Goal: Task Accomplishment & Management: Manage account settings

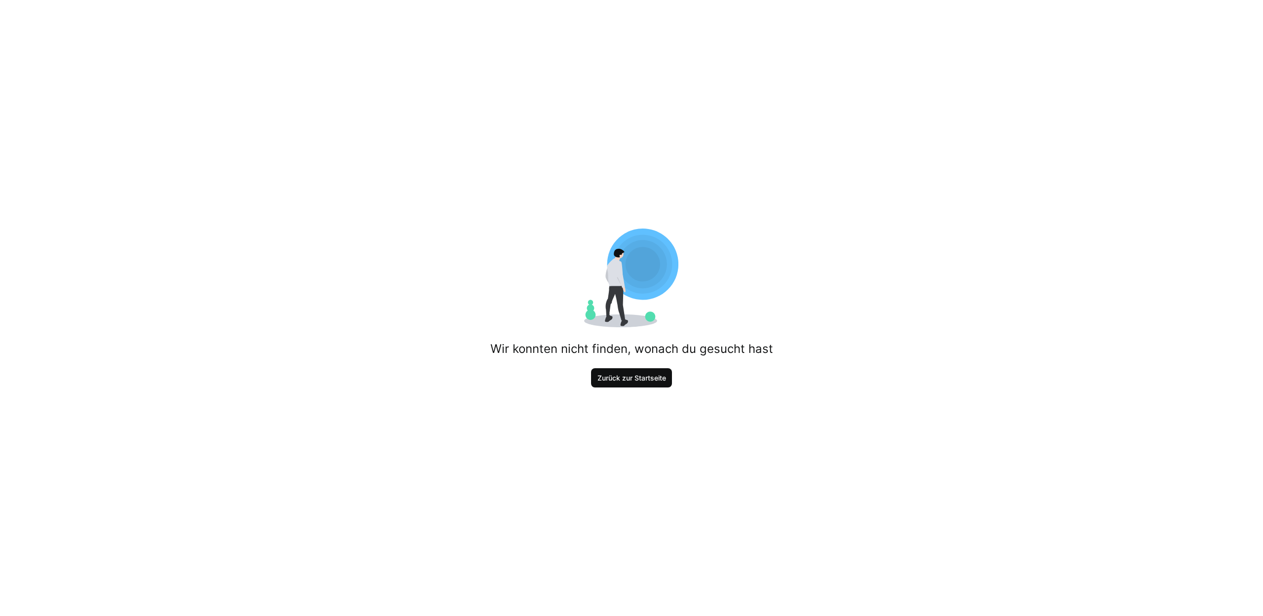
click at [657, 371] on span "Zurück zur Startseite" at bounding box center [631, 378] width 81 height 20
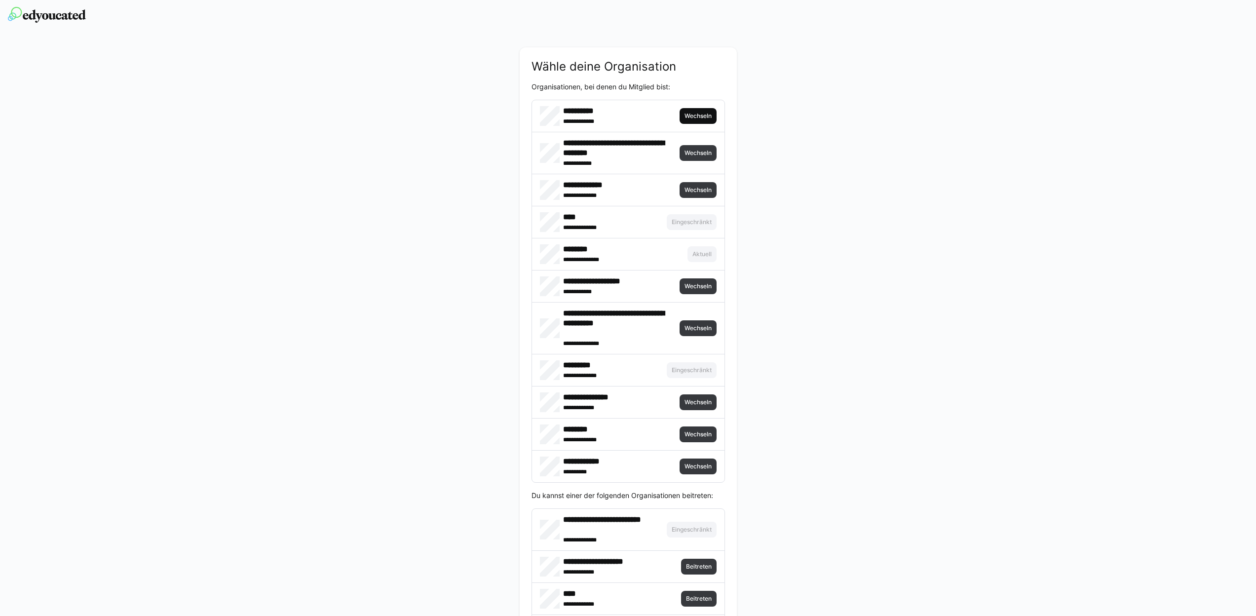
click at [703, 115] on span "Wechseln" at bounding box center [697, 116] width 29 height 8
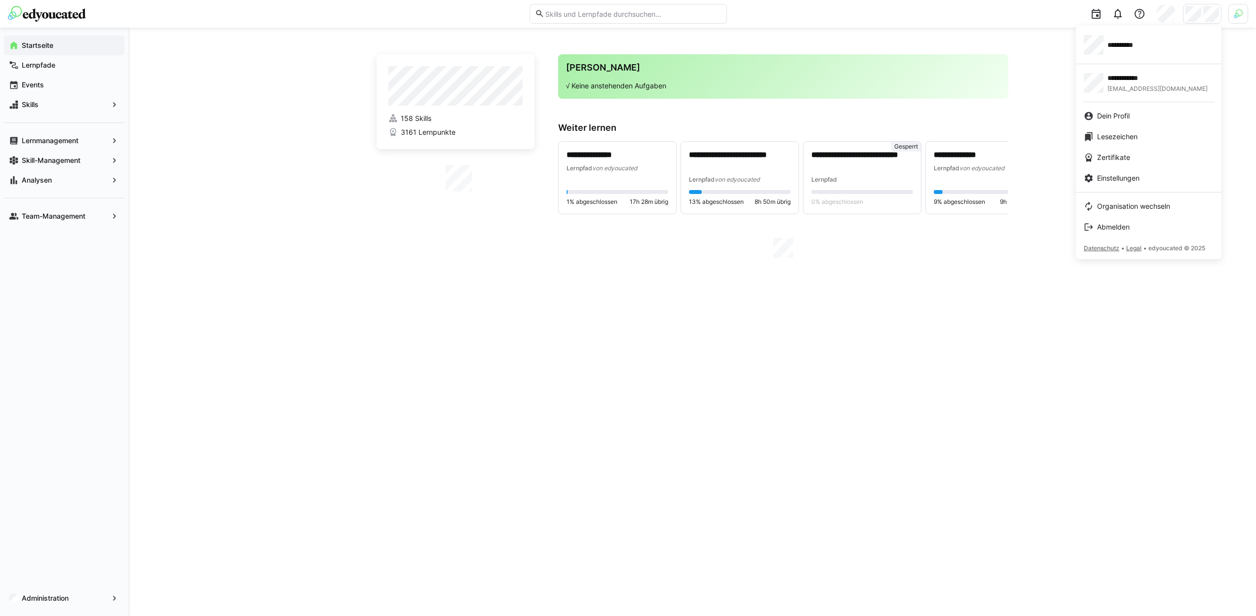
click at [1243, 13] on div at bounding box center [628, 308] width 1256 height 616
click at [1240, 14] on img at bounding box center [1238, 13] width 9 height 9
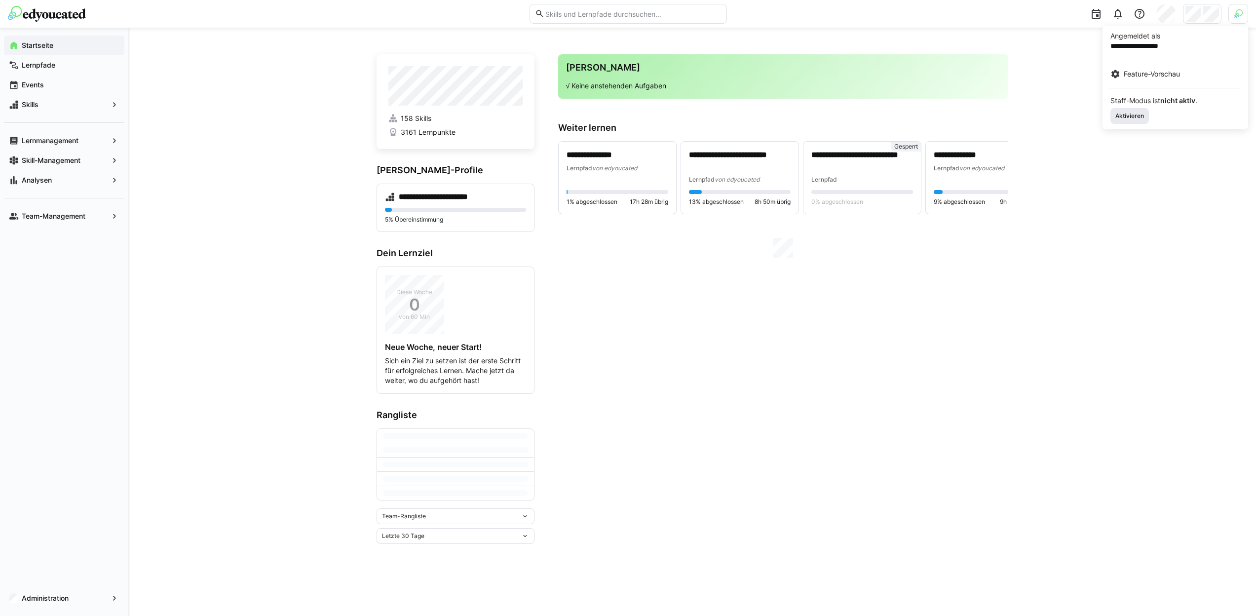
click at [1133, 116] on span "Aktivieren" at bounding box center [1129, 116] width 31 height 8
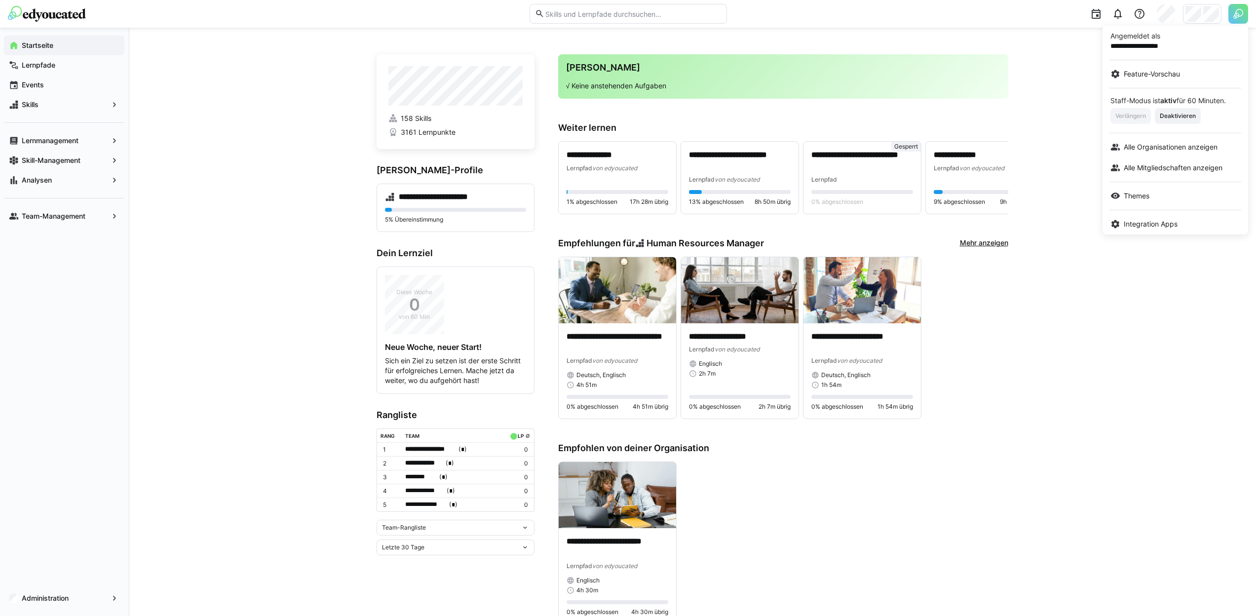
click at [1201, 19] on div at bounding box center [628, 308] width 1256 height 616
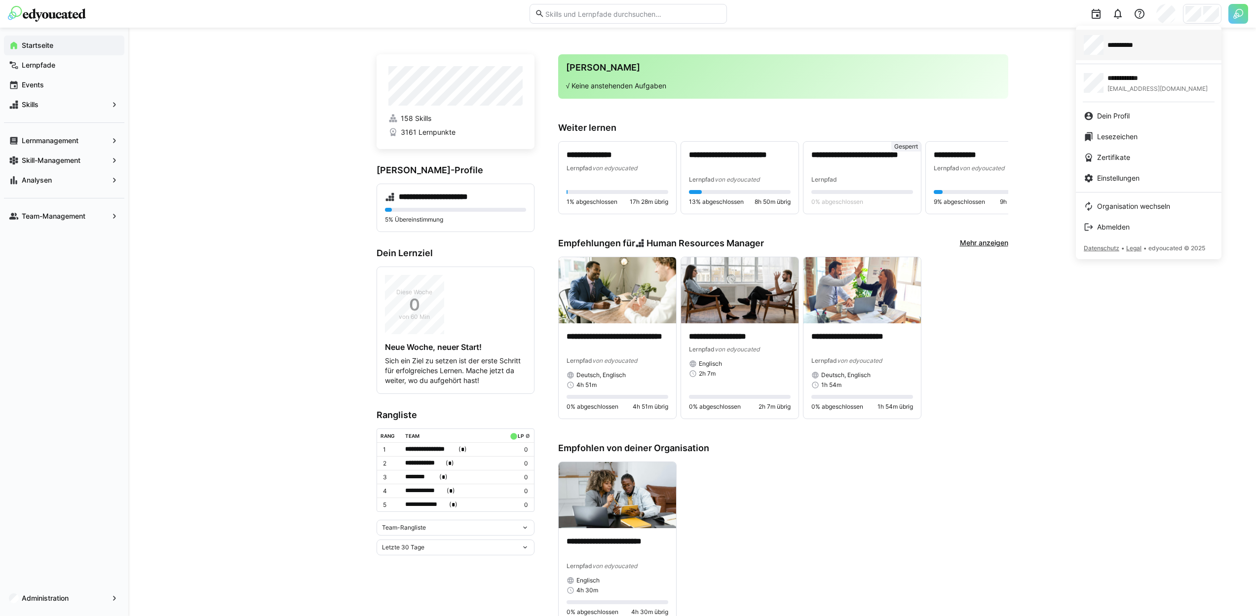
click at [1157, 55] on link "**********" at bounding box center [1149, 45] width 146 height 31
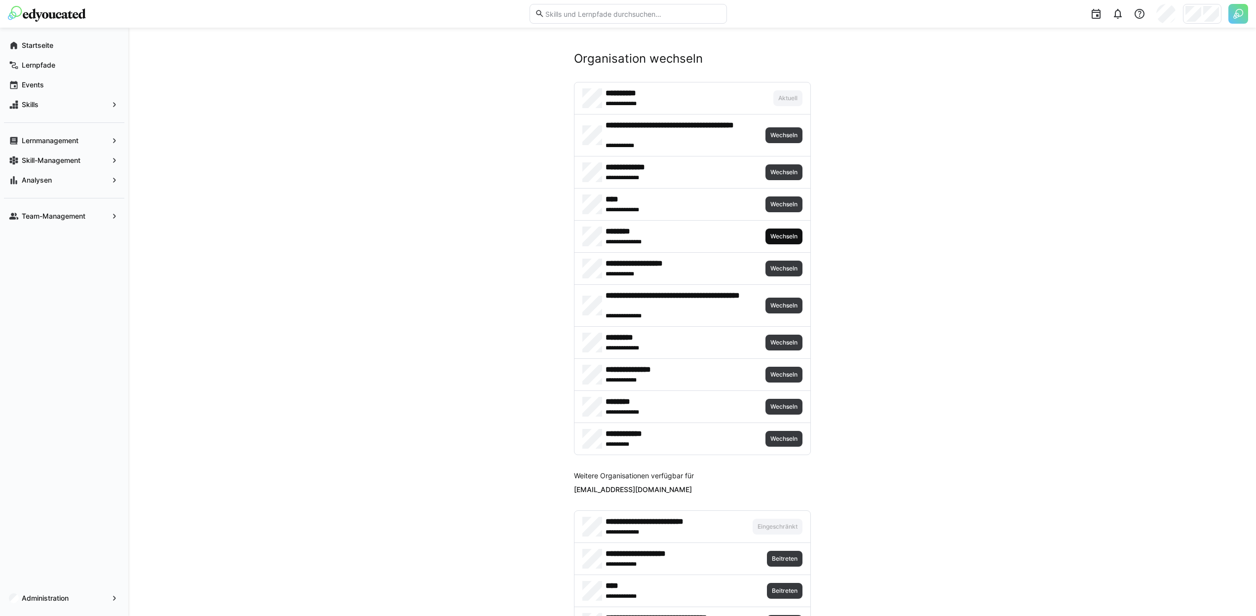
click at [767, 242] on span "Wechseln" at bounding box center [783, 236] width 37 height 16
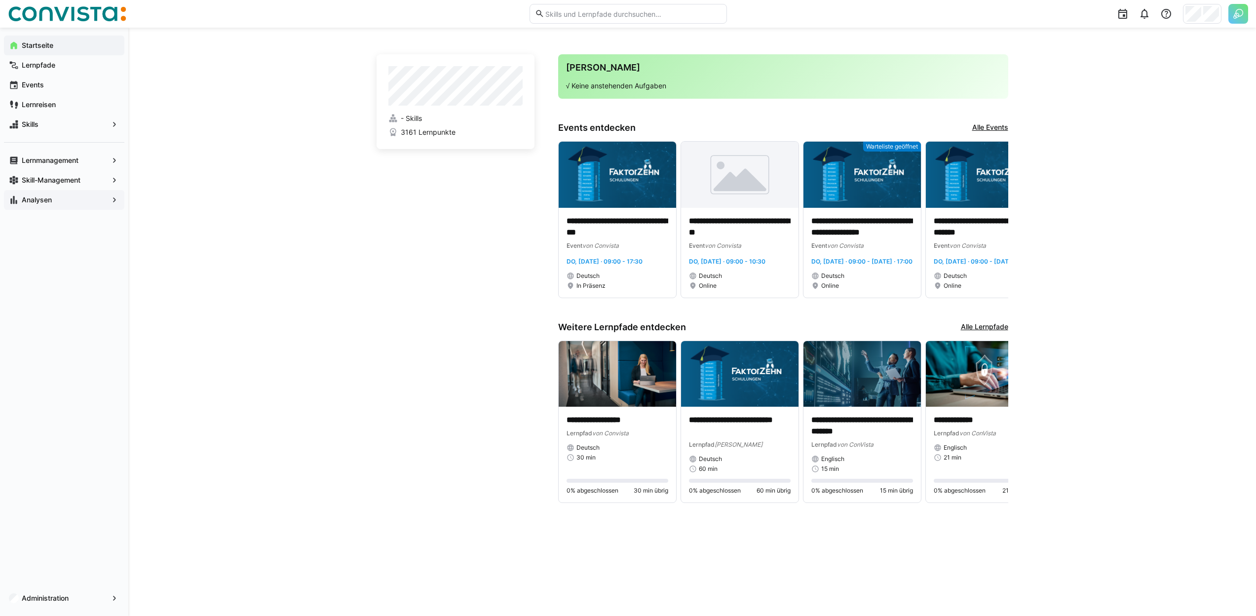
click at [81, 198] on span "Analysen" at bounding box center [64, 200] width 88 height 10
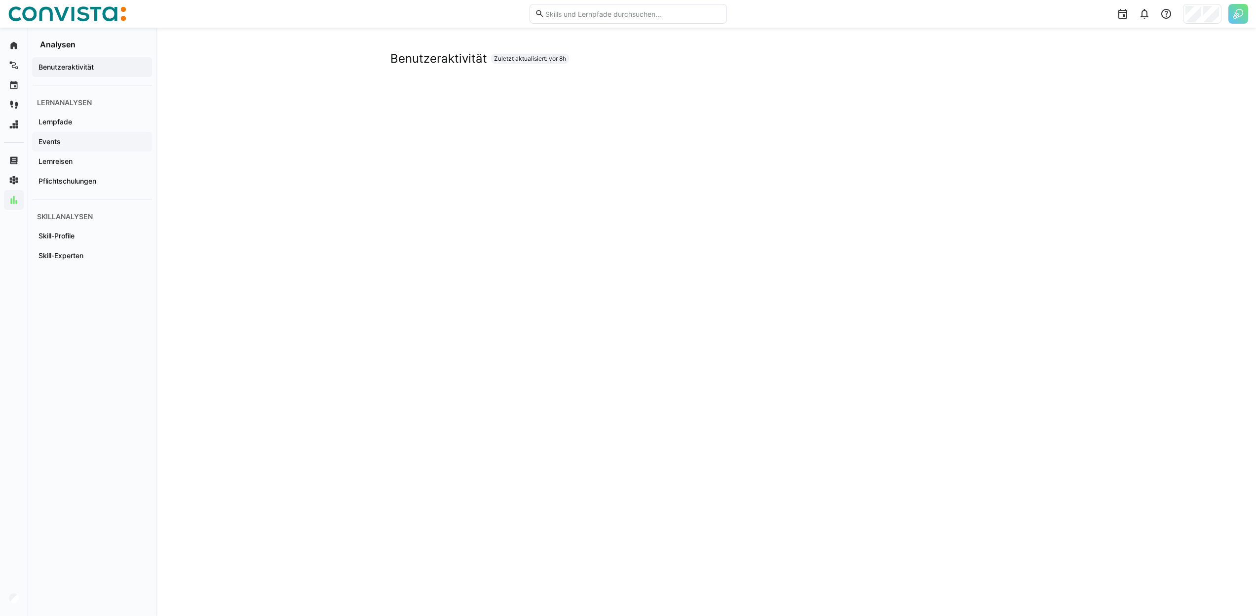
click at [53, 147] on div "Events" at bounding box center [92, 142] width 120 height 20
click at [82, 125] on span "Lernpfade" at bounding box center [92, 122] width 110 height 10
click at [64, 139] on span "Events" at bounding box center [92, 142] width 110 height 10
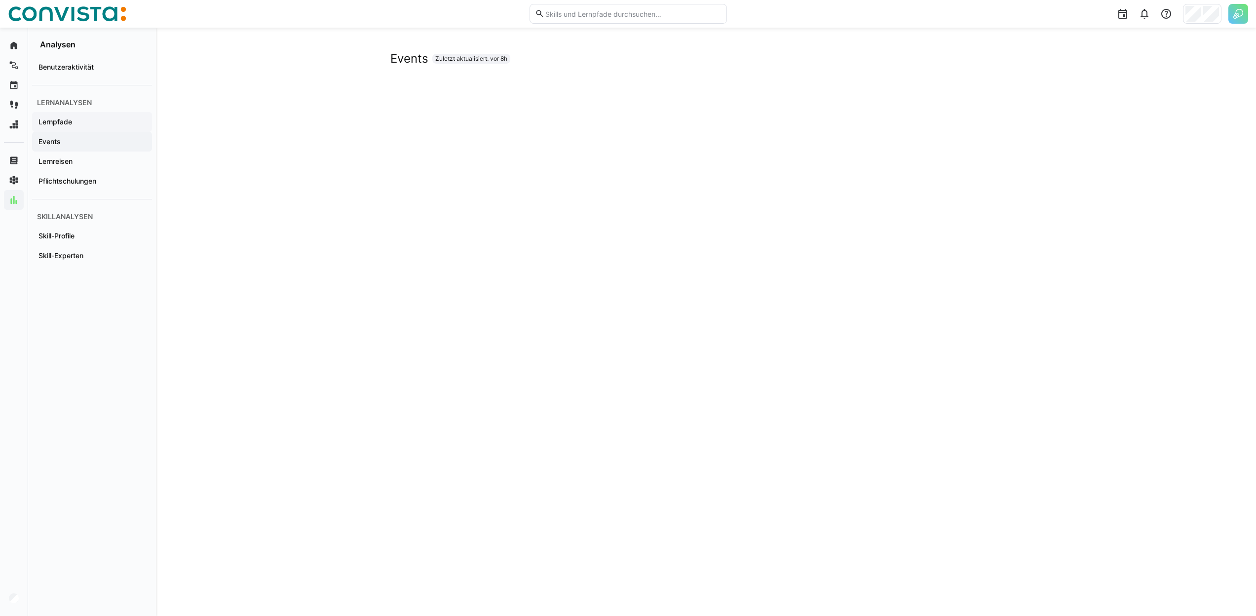
click at [93, 125] on span "Lernpfade" at bounding box center [92, 122] width 110 height 10
click at [0, 0] on app-navigation-label "Lernreisen" at bounding box center [0, 0] width 0 height 0
click at [0, 0] on app-navigation-label "Pflichtschulungen" at bounding box center [0, 0] width 0 height 0
click at [88, 163] on span "Lernreisen" at bounding box center [92, 161] width 110 height 10
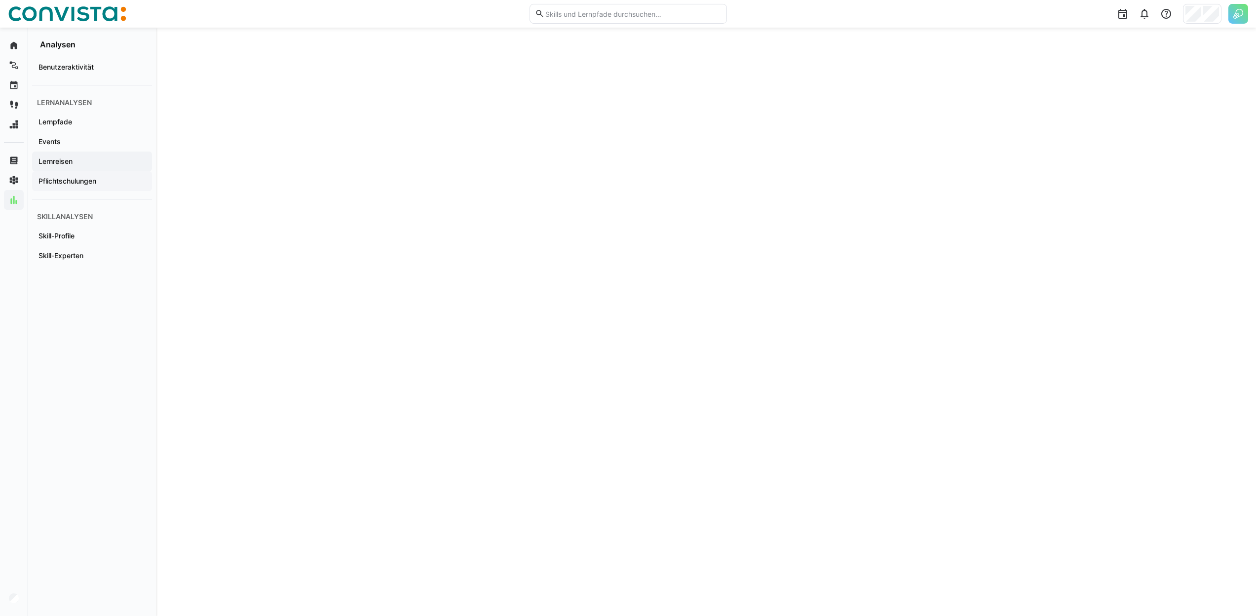
scroll to position [201, 0]
click at [0, 0] on app-navigation-label "Pflichtschulungen" at bounding box center [0, 0] width 0 height 0
click at [83, 234] on span "Skill-Profile" at bounding box center [92, 236] width 110 height 10
click at [96, 254] on span "Skill-Experten" at bounding box center [92, 256] width 110 height 10
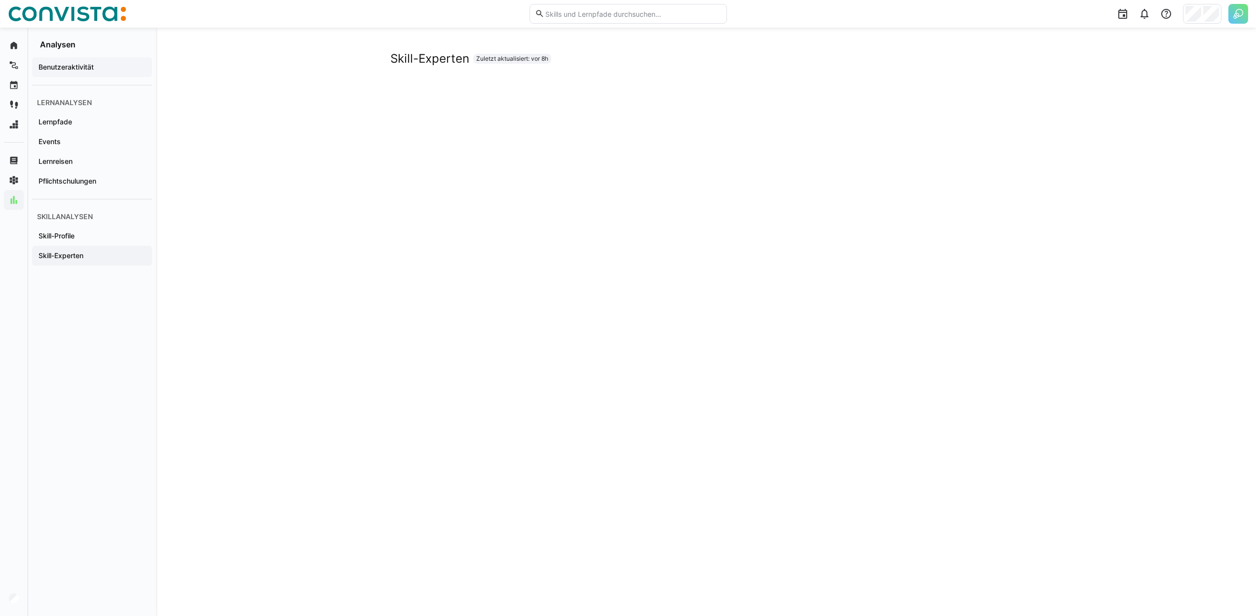
click at [0, 0] on app-navigation-label "Benutzeraktivität" at bounding box center [0, 0] width 0 height 0
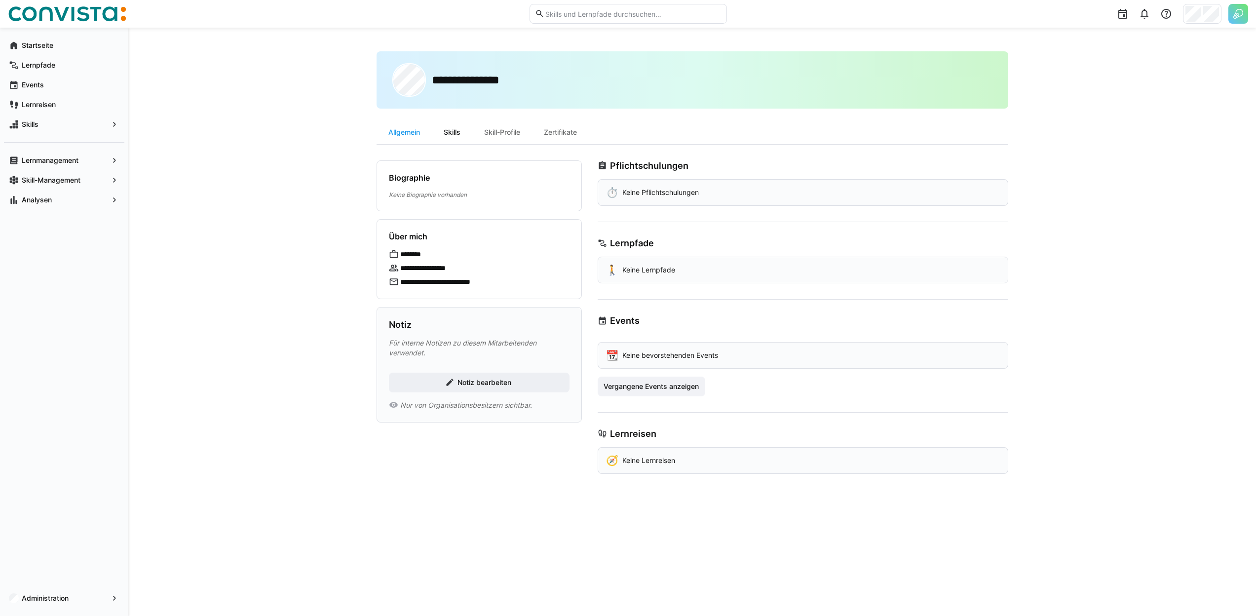
click at [460, 134] on div "Skills" at bounding box center [452, 132] width 40 height 24
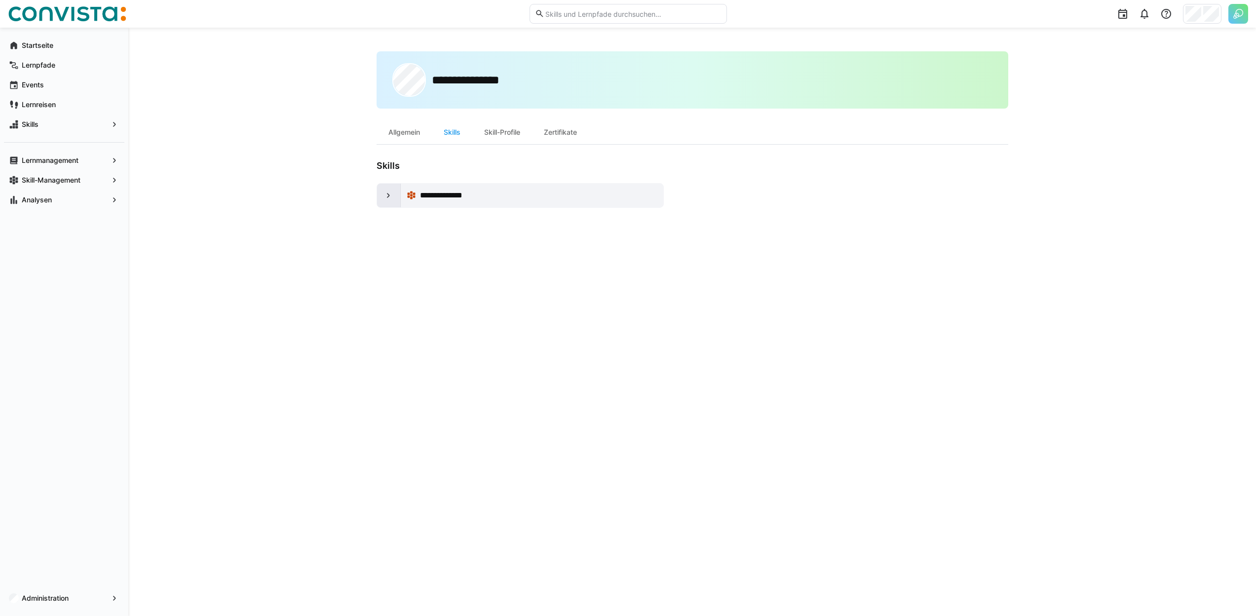
click at [383, 198] on eds-icon at bounding box center [388, 195] width 10 height 10
click at [339, 170] on div "**********" at bounding box center [692, 322] width 1128 height 588
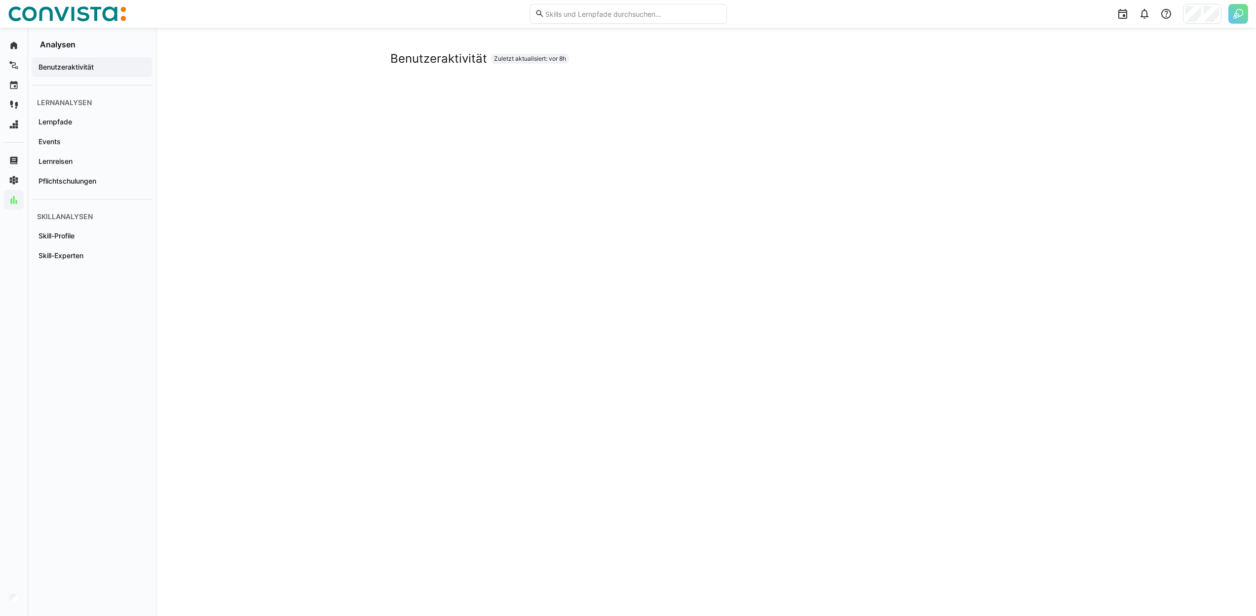
click at [758, 57] on div "Benutzeraktivität Zuletzt aktualisiert: vor 8h" at bounding box center [706, 58] width 632 height 15
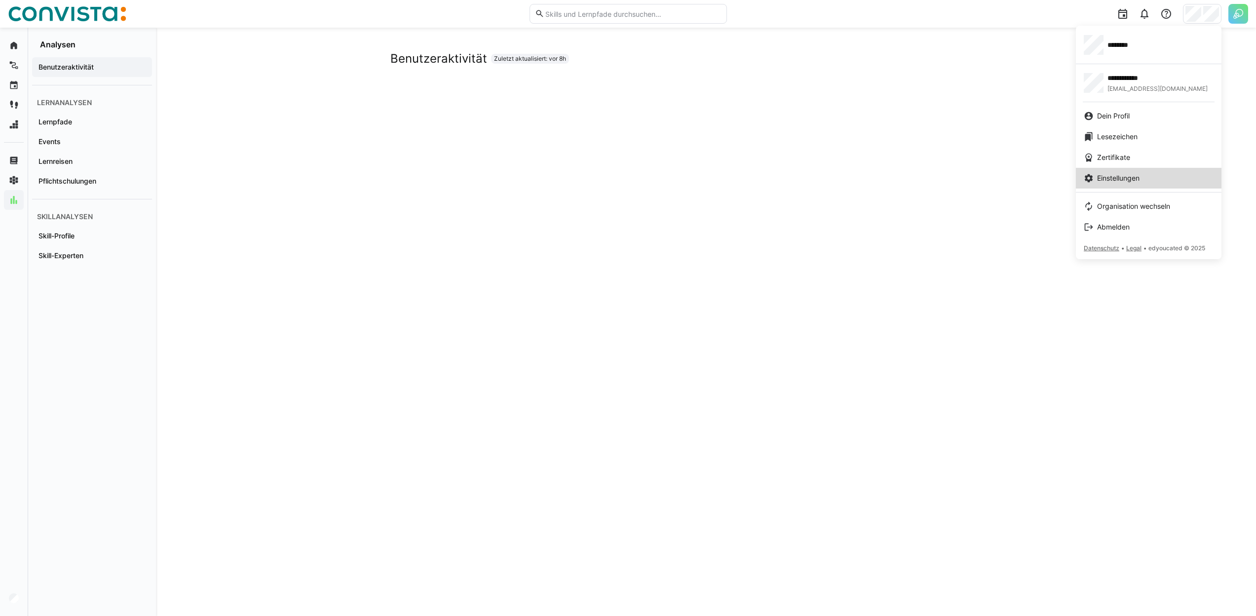
click at [1113, 174] on span "Einstellungen" at bounding box center [1118, 178] width 42 height 10
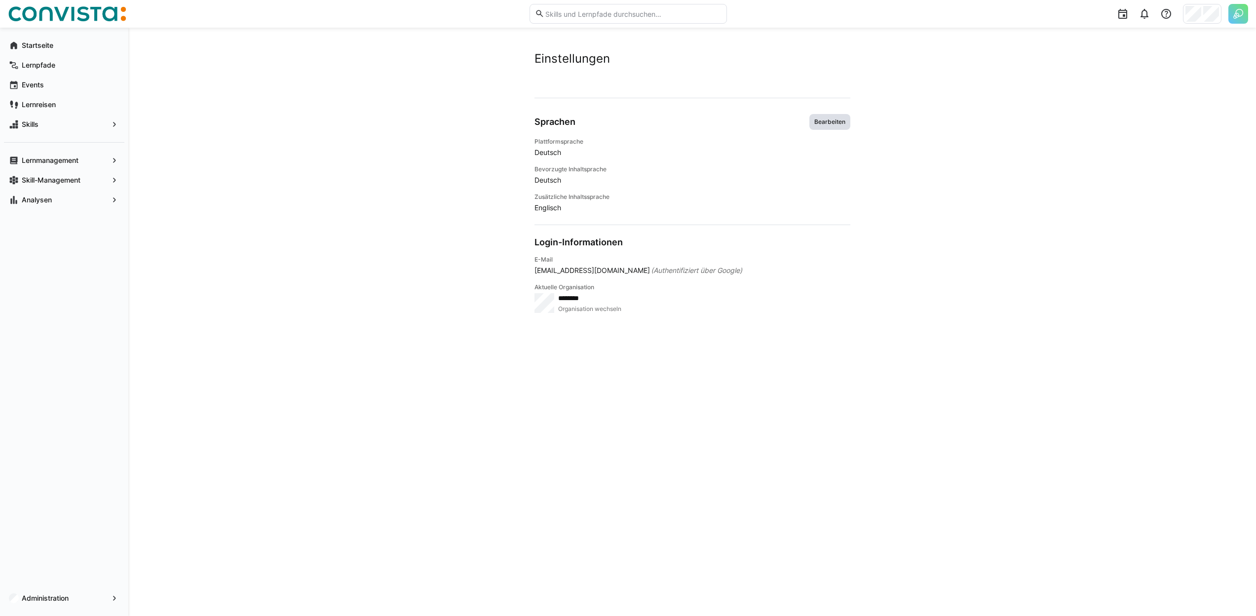
click at [832, 118] on span "Bearbeiten" at bounding box center [829, 122] width 33 height 8
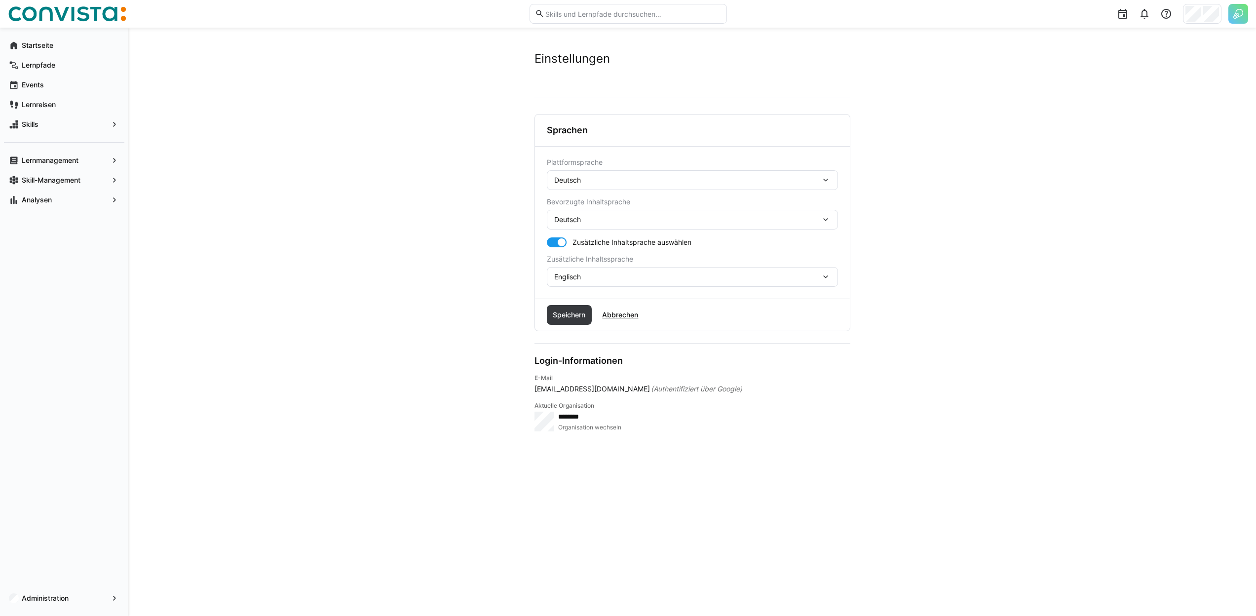
click at [716, 179] on div "Deutsch" at bounding box center [687, 180] width 266 height 9
click at [638, 226] on div "Englisch" at bounding box center [692, 227] width 275 height 10
click at [569, 319] on span "Speichern" at bounding box center [569, 315] width 36 height 10
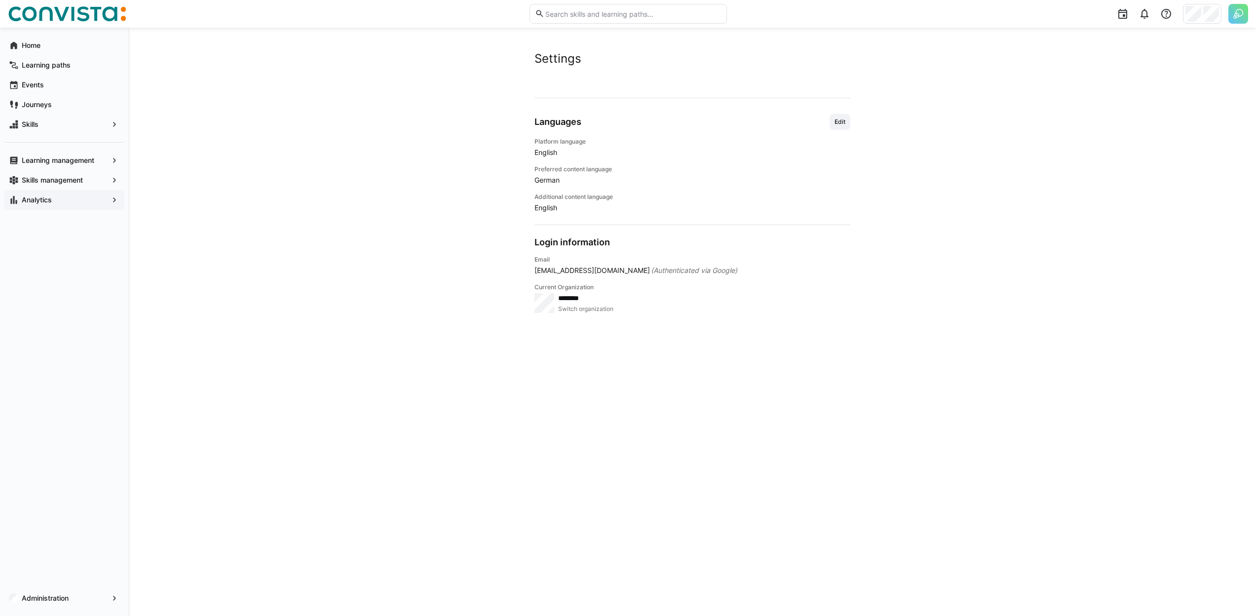
click at [37, 193] on div "Analytics" at bounding box center [64, 200] width 120 height 20
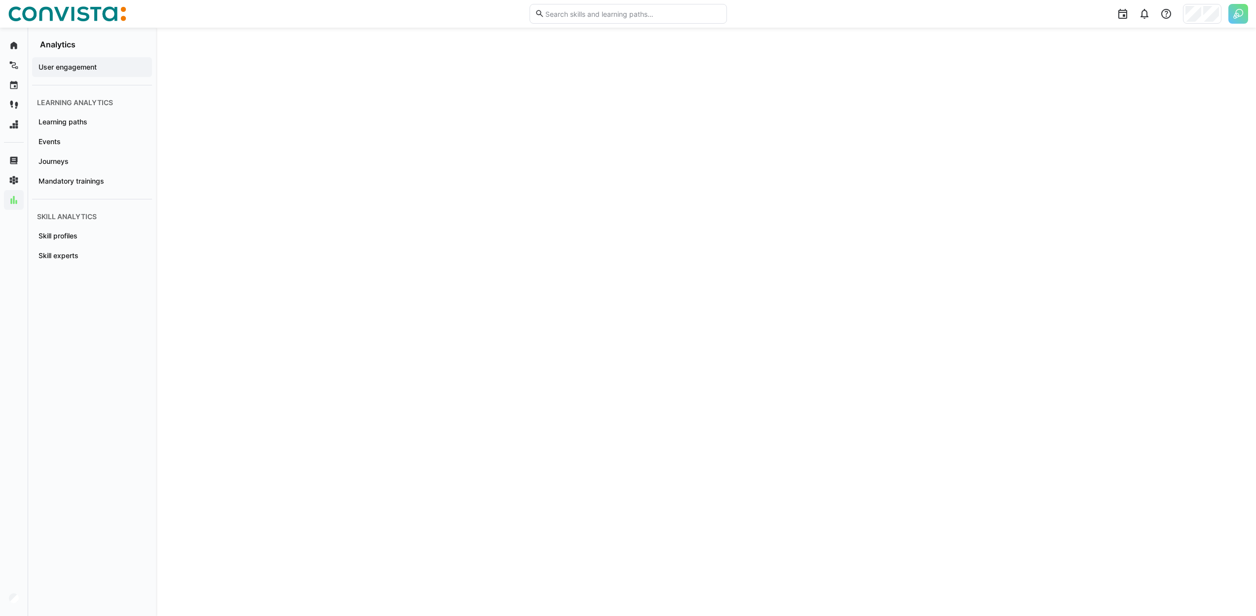
scroll to position [1572, 0]
click at [0, 0] on app-navigation-label "Learning paths" at bounding box center [0, 0] width 0 height 0
click at [66, 137] on span "Events" at bounding box center [92, 142] width 110 height 10
click at [35, 156] on div "Journeys" at bounding box center [92, 161] width 120 height 20
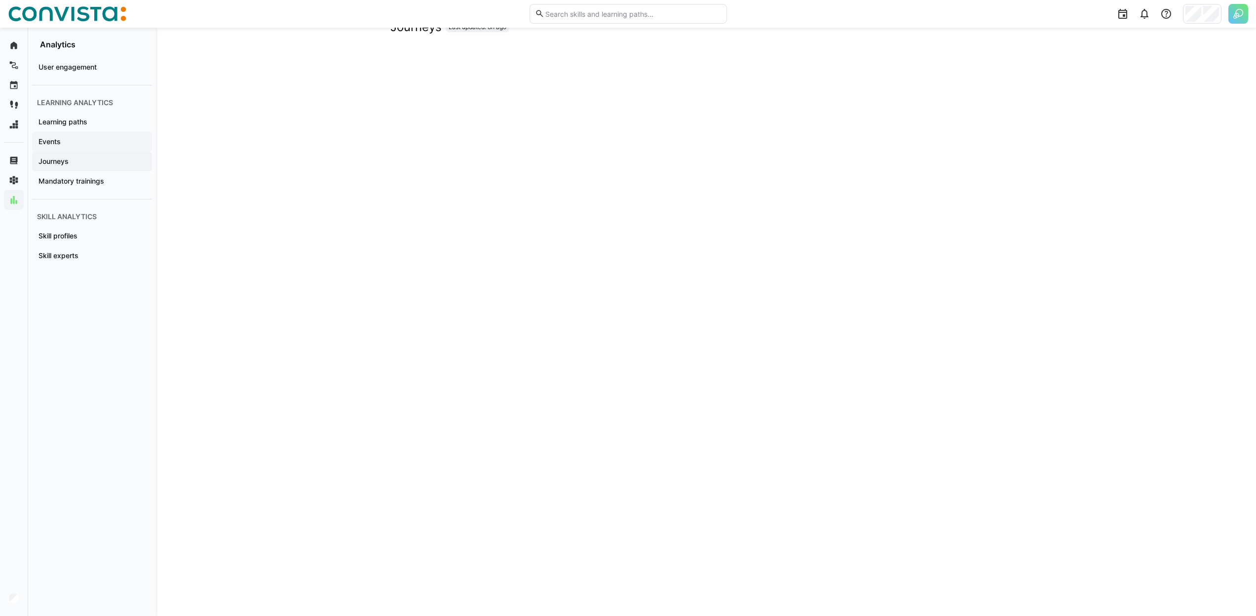
click at [109, 135] on div "Events" at bounding box center [92, 142] width 120 height 20
click at [0, 0] on app-navigation-label "User engagement" at bounding box center [0, 0] width 0 height 0
click at [73, 174] on div "Mandatory trainings" at bounding box center [92, 181] width 120 height 20
click at [80, 232] on span "Skill profiles" at bounding box center [92, 236] width 110 height 10
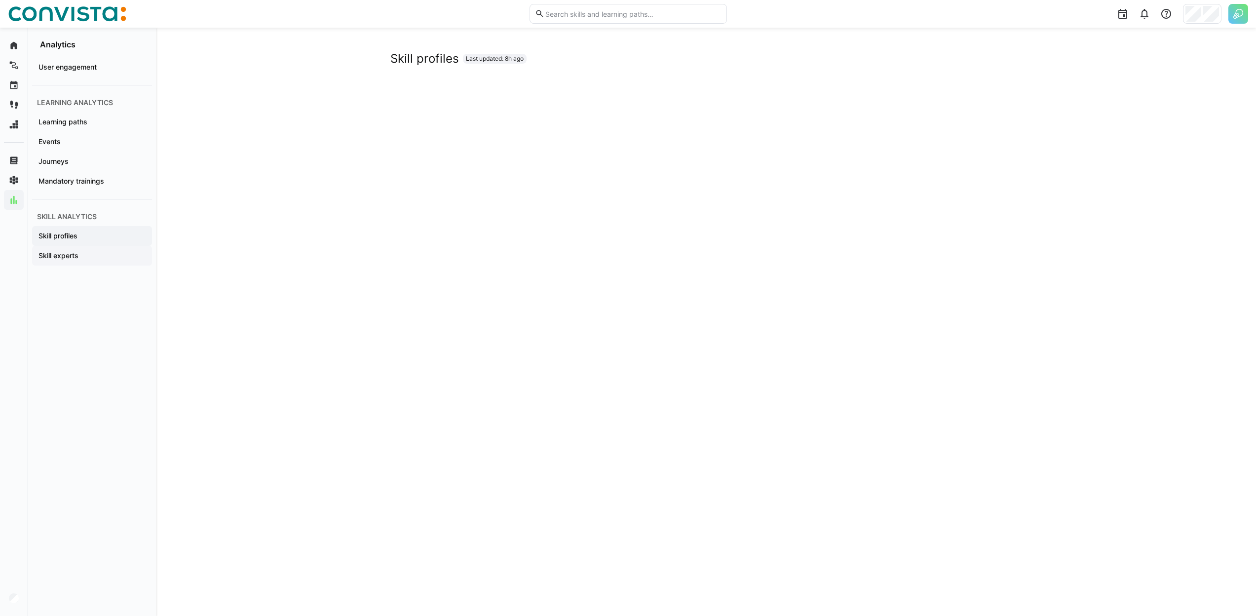
click at [104, 249] on div "Skill experts" at bounding box center [92, 256] width 120 height 20
click at [104, 242] on div "Skill profiles" at bounding box center [92, 236] width 120 height 20
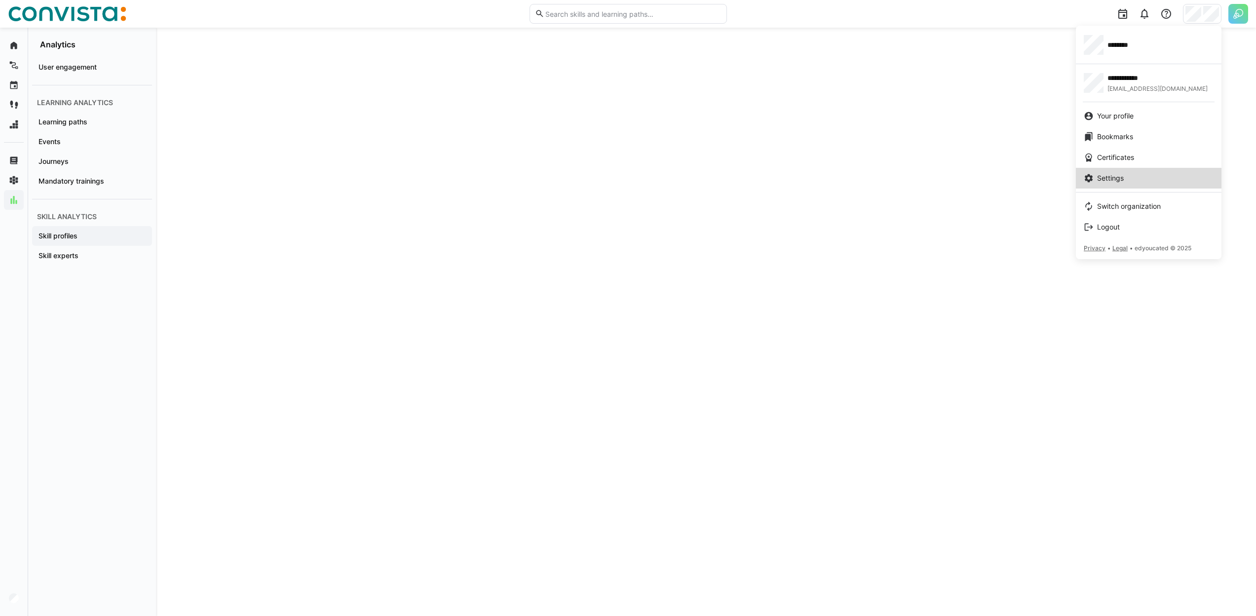
click at [1100, 180] on span "Settings" at bounding box center [1110, 178] width 27 height 10
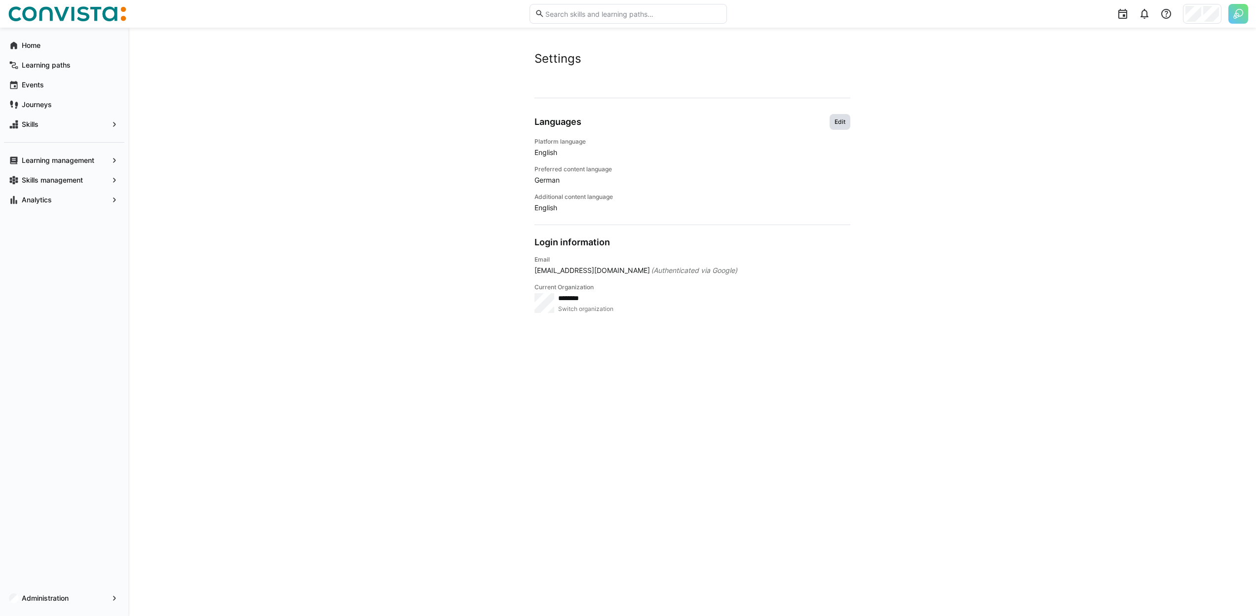
click at [836, 119] on span "Edit" at bounding box center [839, 122] width 13 height 8
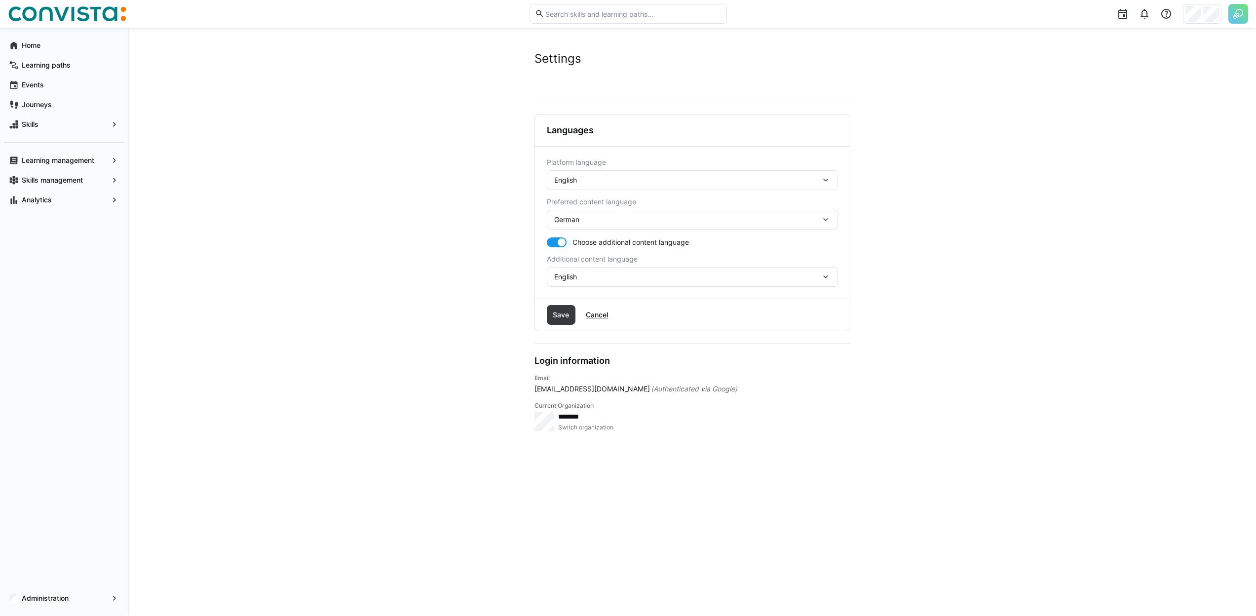
click at [735, 179] on div "English" at bounding box center [687, 180] width 266 height 9
click at [619, 221] on div "English" at bounding box center [692, 227] width 291 height 21
click at [618, 182] on div "English" at bounding box center [687, 180] width 266 height 9
click at [603, 209] on div "German" at bounding box center [692, 206] width 275 height 10
click at [575, 312] on span "Save" at bounding box center [561, 315] width 29 height 20
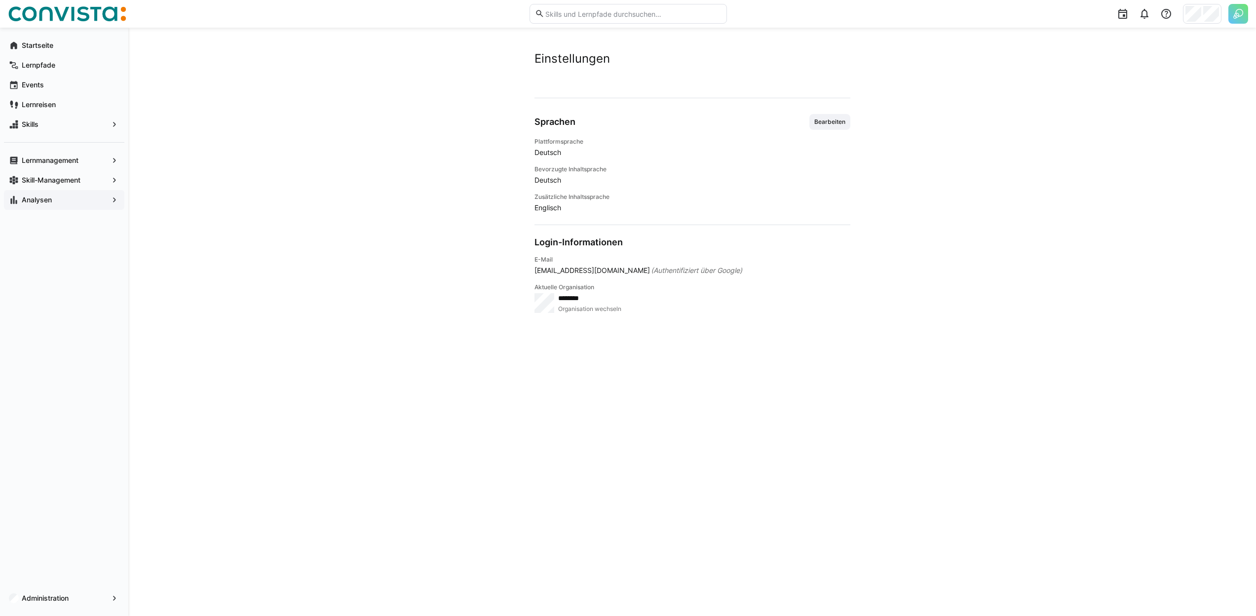
click at [72, 199] on span "Analysen" at bounding box center [64, 200] width 88 height 10
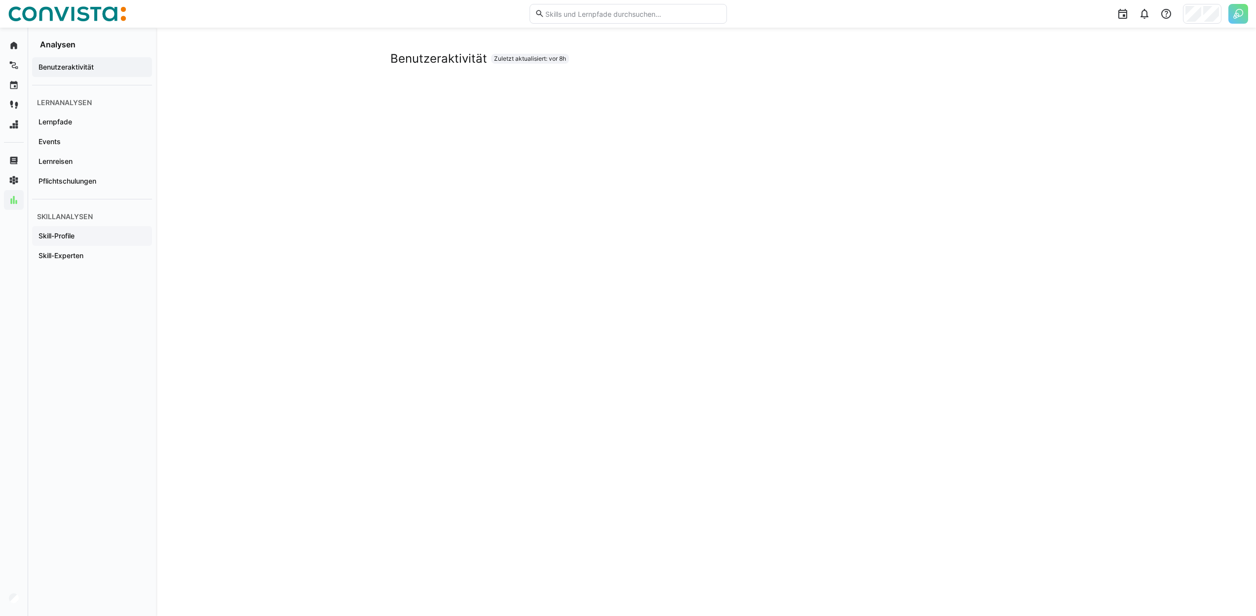
click at [130, 229] on div "Skill-Profile" at bounding box center [92, 236] width 120 height 20
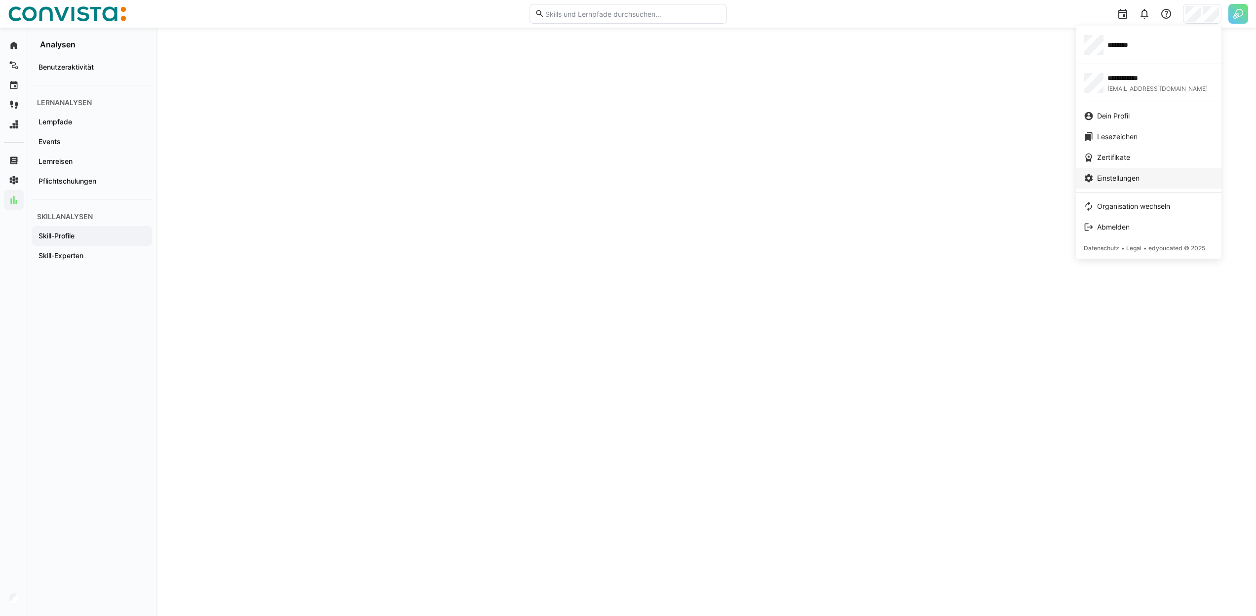
click at [1117, 172] on link "Einstellungen" at bounding box center [1149, 178] width 146 height 21
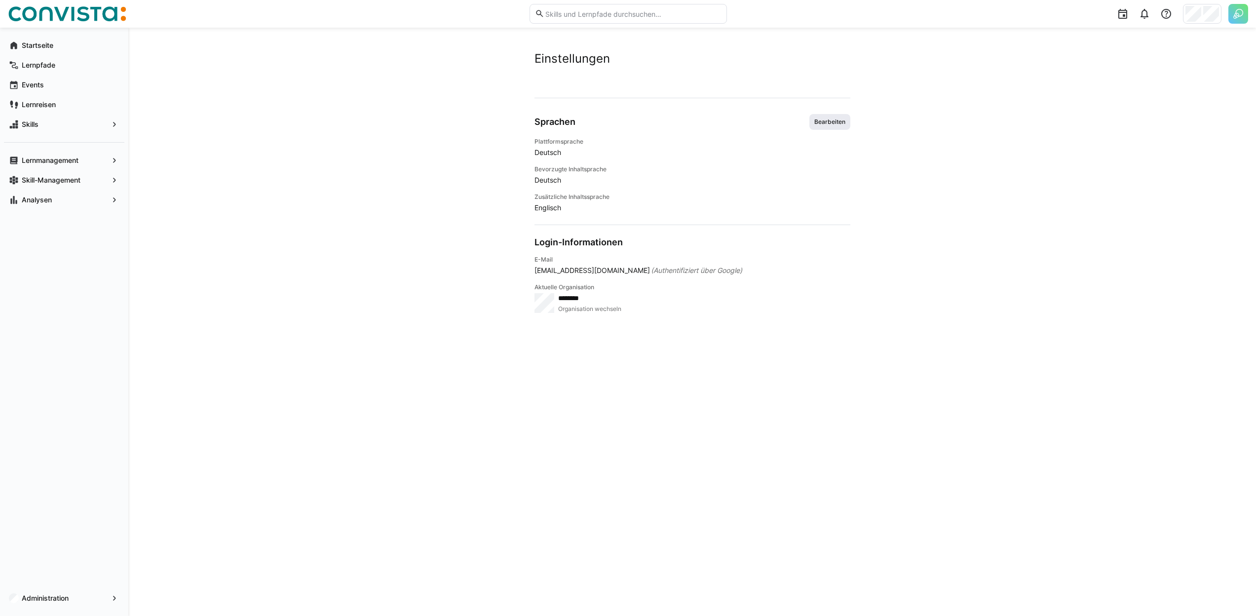
click at [829, 119] on span "Bearbeiten" at bounding box center [829, 122] width 33 height 8
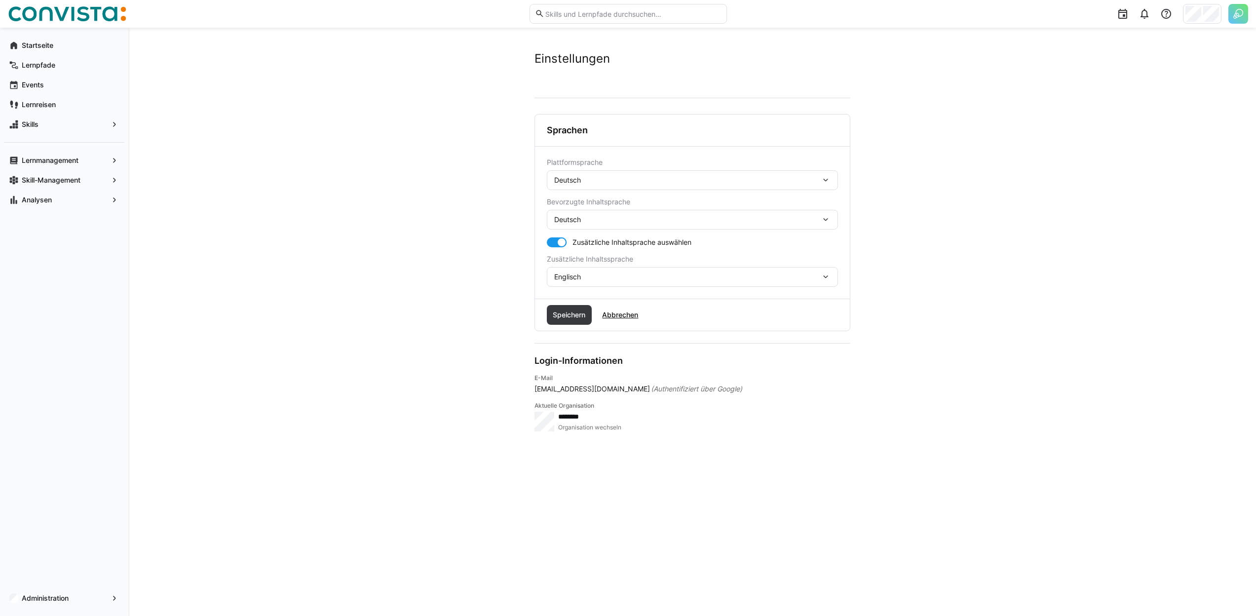
click at [663, 179] on div "Deutsch" at bounding box center [687, 180] width 266 height 9
click at [633, 226] on div "Englisch" at bounding box center [692, 227] width 275 height 10
click at [575, 320] on span "Speichern" at bounding box center [569, 315] width 45 height 20
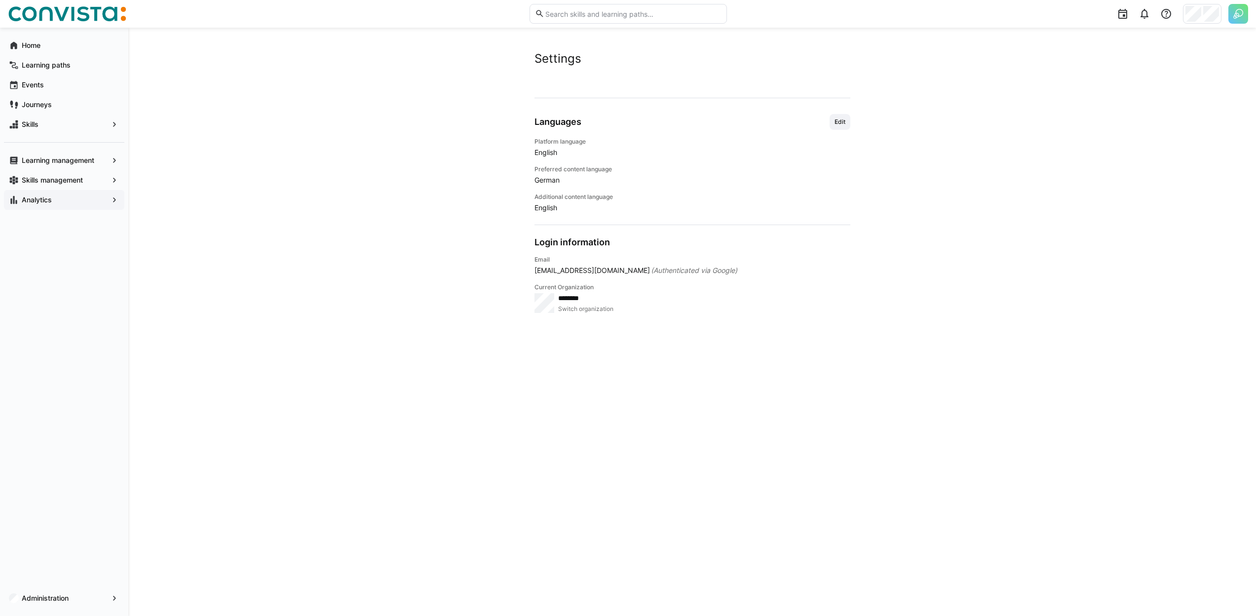
click at [72, 203] on span "Analytics" at bounding box center [64, 200] width 88 height 10
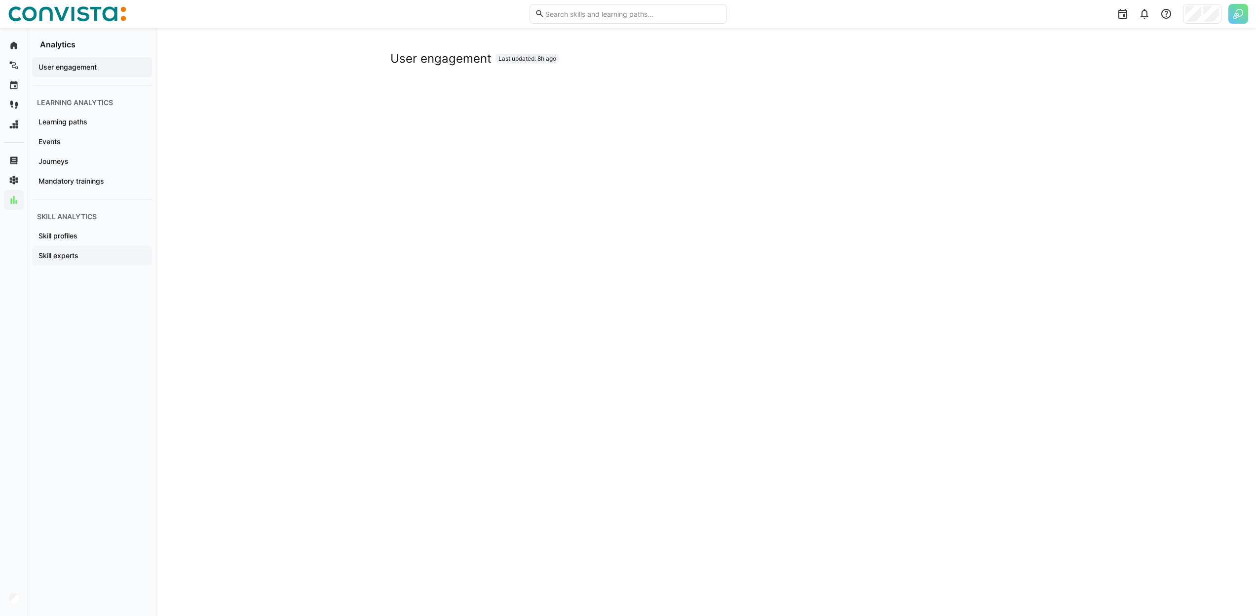
click at [78, 250] on div "Skill experts" at bounding box center [92, 256] width 120 height 20
click at [123, 230] on div "Skill profiles" at bounding box center [92, 236] width 120 height 20
